Goal: Task Accomplishment & Management: Use online tool/utility

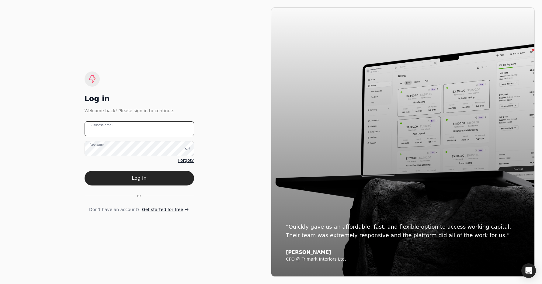
click at [159, 129] on email "Business email" at bounding box center [139, 128] width 109 height 15
click at [157, 126] on email "accounting" at bounding box center [139, 128] width 109 height 15
drag, startPoint x: 139, startPoint y: 126, endPoint x: 137, endPoint y: 130, distance: 4.5
click at [139, 126] on email "accounting" at bounding box center [139, 128] width 109 height 15
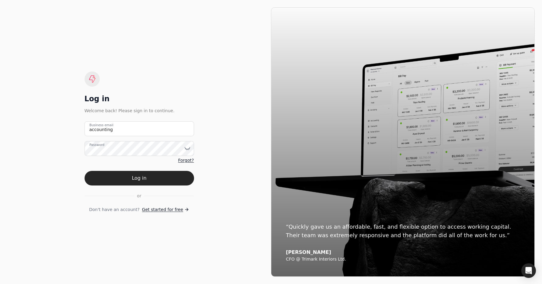
click at [121, 129] on email "accounting" at bounding box center [139, 128] width 109 height 15
type email "[EMAIL_ADDRESS][DOMAIN_NAME]"
click at [167, 175] on button "Log in" at bounding box center [139, 178] width 109 height 15
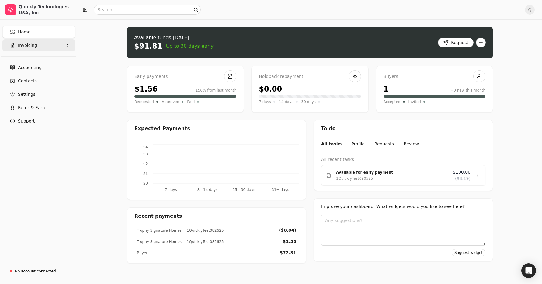
click at [33, 50] on button "Invoicing" at bounding box center [38, 45] width 73 height 12
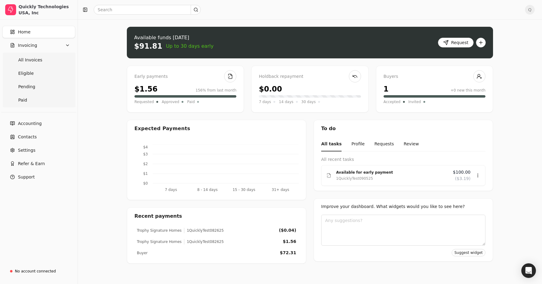
drag, startPoint x: 35, startPoint y: 62, endPoint x: 154, endPoint y: 83, distance: 120.4
click at [35, 62] on span "All Invoices" at bounding box center [30, 60] width 24 height 6
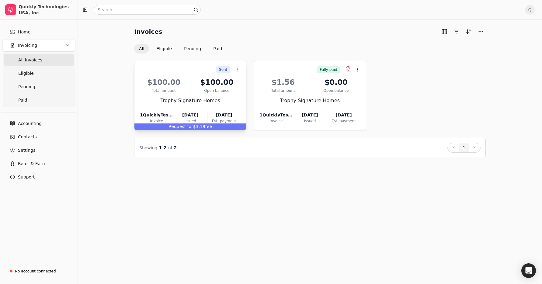
drag, startPoint x: 192, startPoint y: 76, endPoint x: 204, endPoint y: 78, distance: 12.3
click at [192, 76] on div "$100.00 Total amount $100.00 Open balance Trophy Signature Homes 1QuicklyTest09…" at bounding box center [190, 99] width 101 height 52
drag, startPoint x: 197, startPoint y: 61, endPoint x: 195, endPoint y: 52, distance: 9.9
click at [197, 61] on div "Sent Context Menu Button $100.00 Total amount $100.00 Open balance Trophy Signa…" at bounding box center [190, 96] width 112 height 70
click at [166, 47] on button "Eligible" at bounding box center [163, 49] width 25 height 10
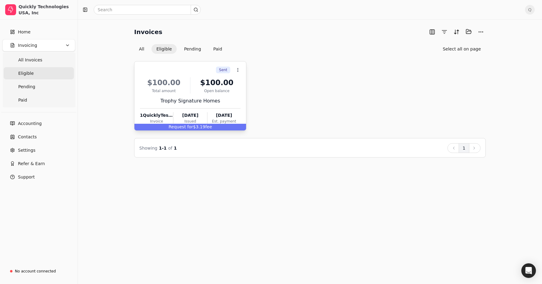
click at [206, 72] on div "Sent Context Menu Button" at bounding box center [190, 70] width 102 height 10
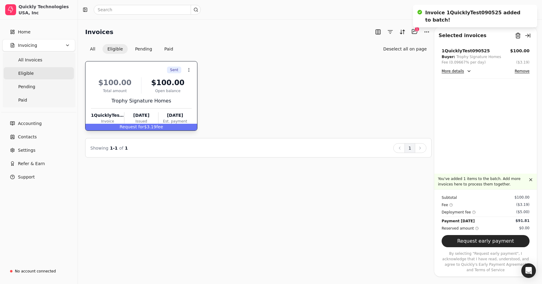
drag, startPoint x: 519, startPoint y: 239, endPoint x: 505, endPoint y: 234, distance: 14.1
click at [519, 238] on button "Request early payment" at bounding box center [485, 241] width 88 height 12
